Goal: Navigation & Orientation: Understand site structure

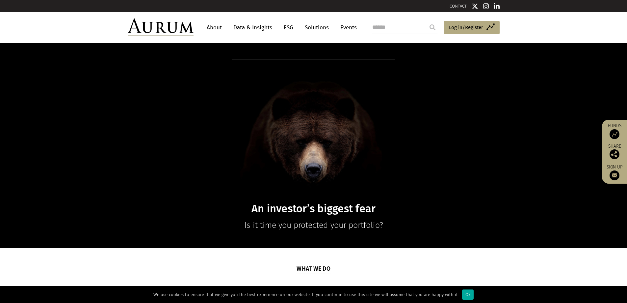
click at [249, 27] on link "Data & Insights" at bounding box center [252, 27] width 45 height 12
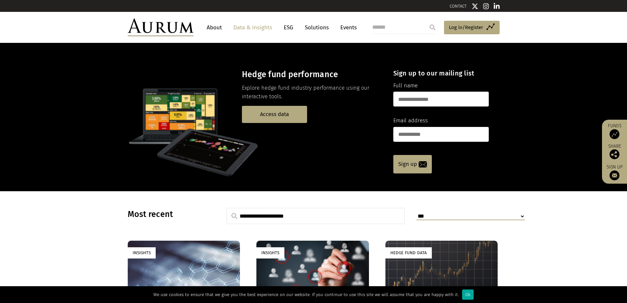
click at [211, 29] on link "About" at bounding box center [214, 27] width 22 height 12
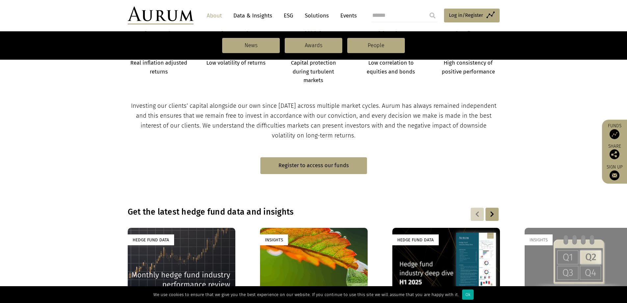
scroll to position [428, 0]
